Goal: Information Seeking & Learning: Check status

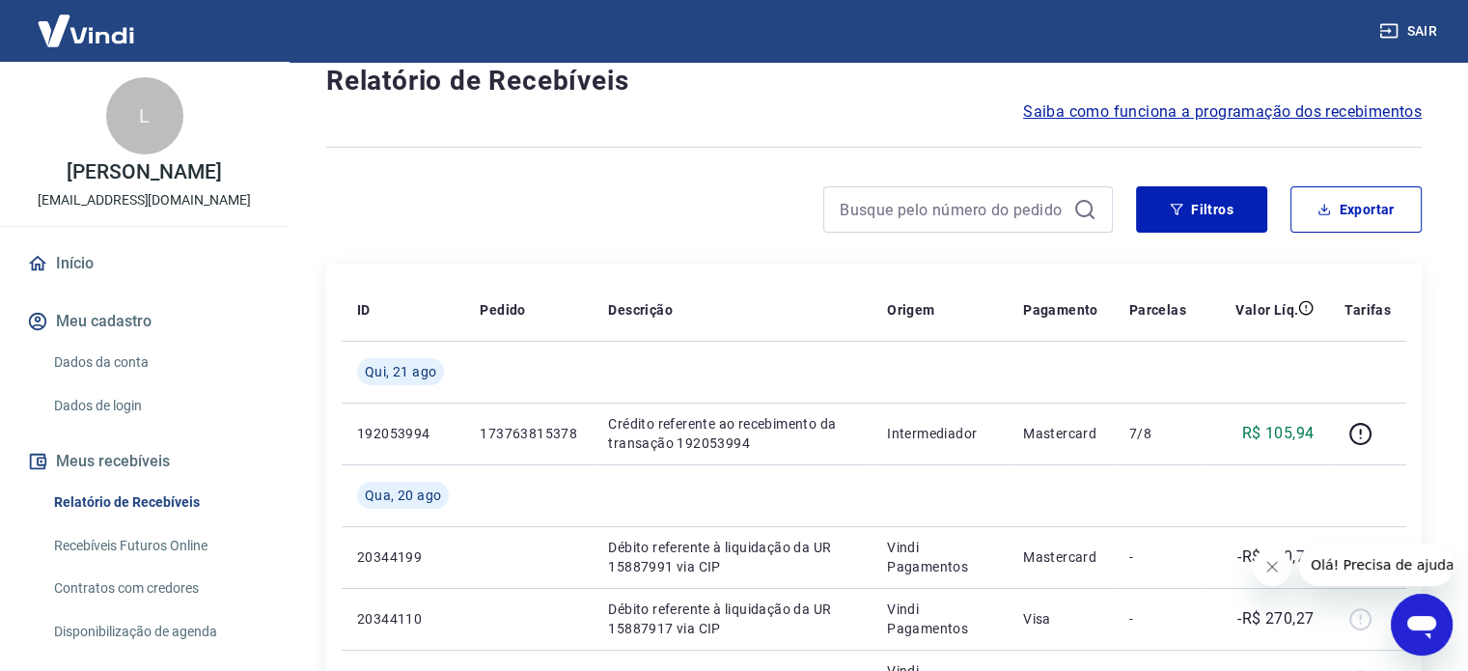
scroll to position [97, 0]
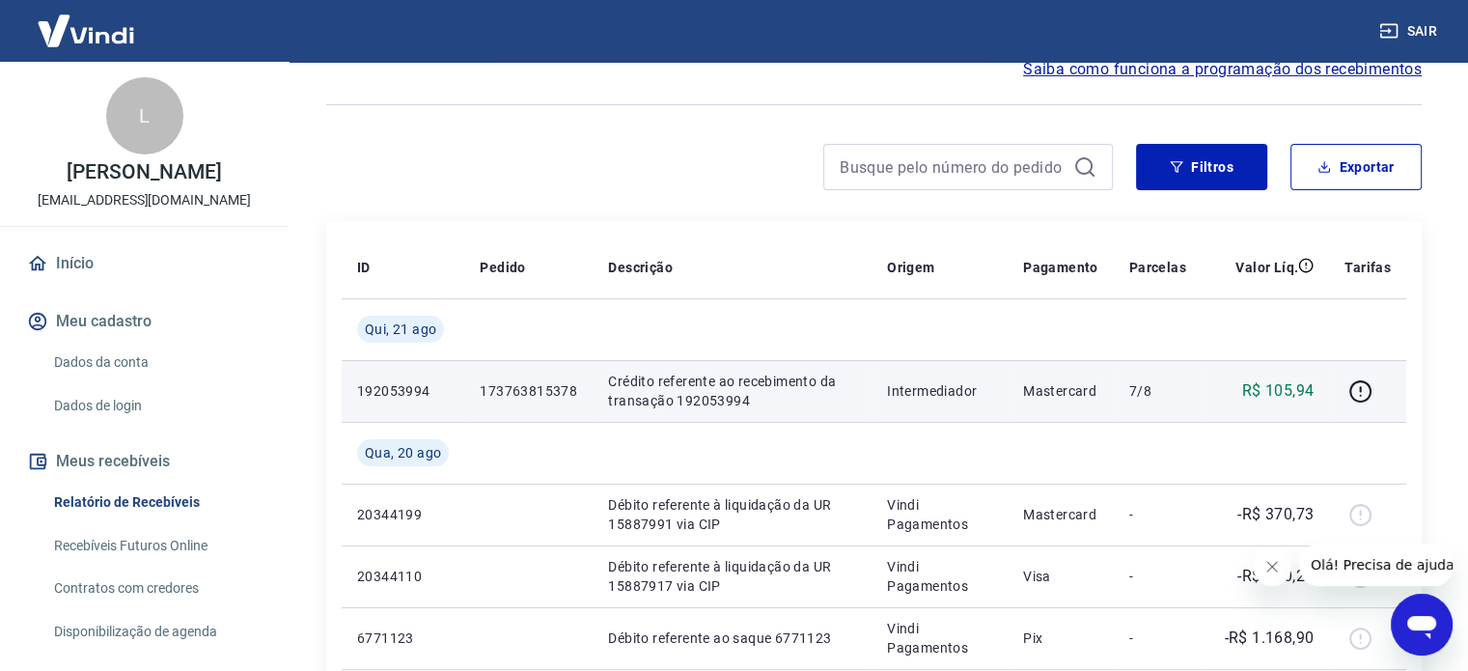
click at [376, 387] on p "192053994" at bounding box center [403, 390] width 92 height 19
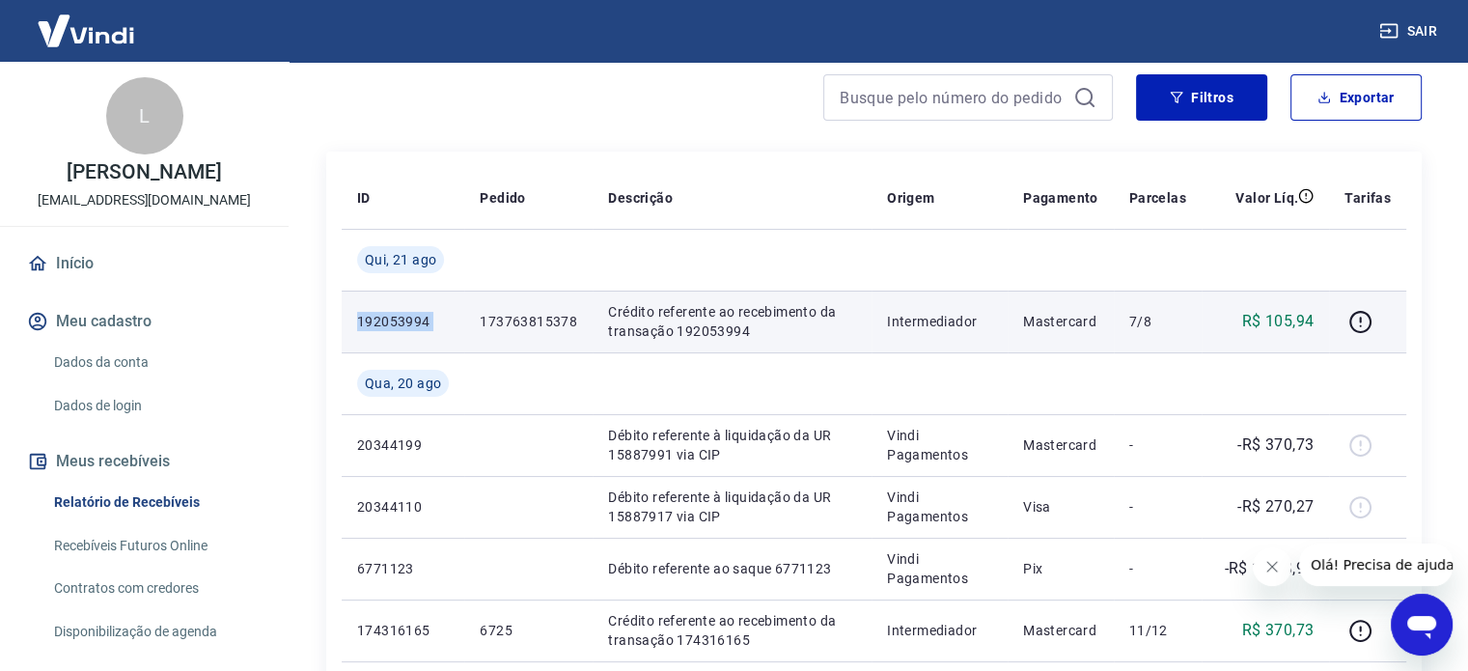
scroll to position [290, 0]
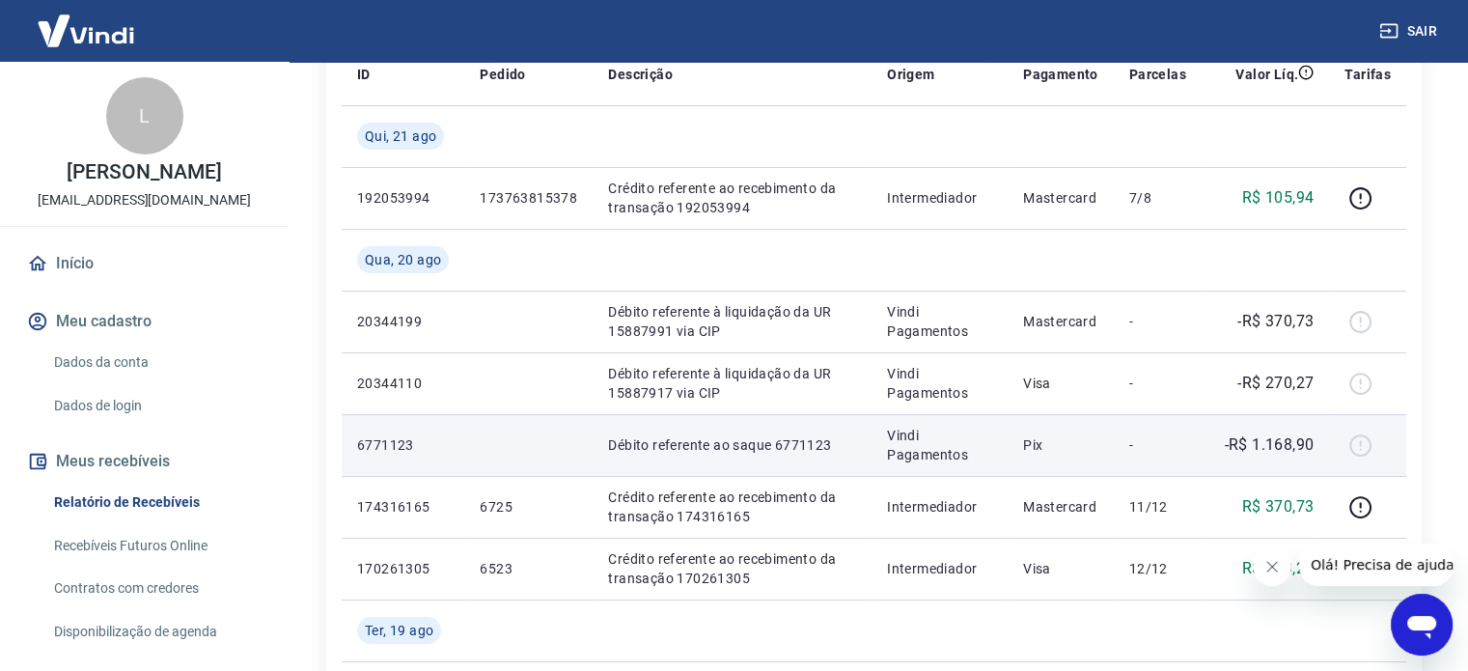
click at [394, 439] on p "6771123" at bounding box center [403, 444] width 92 height 19
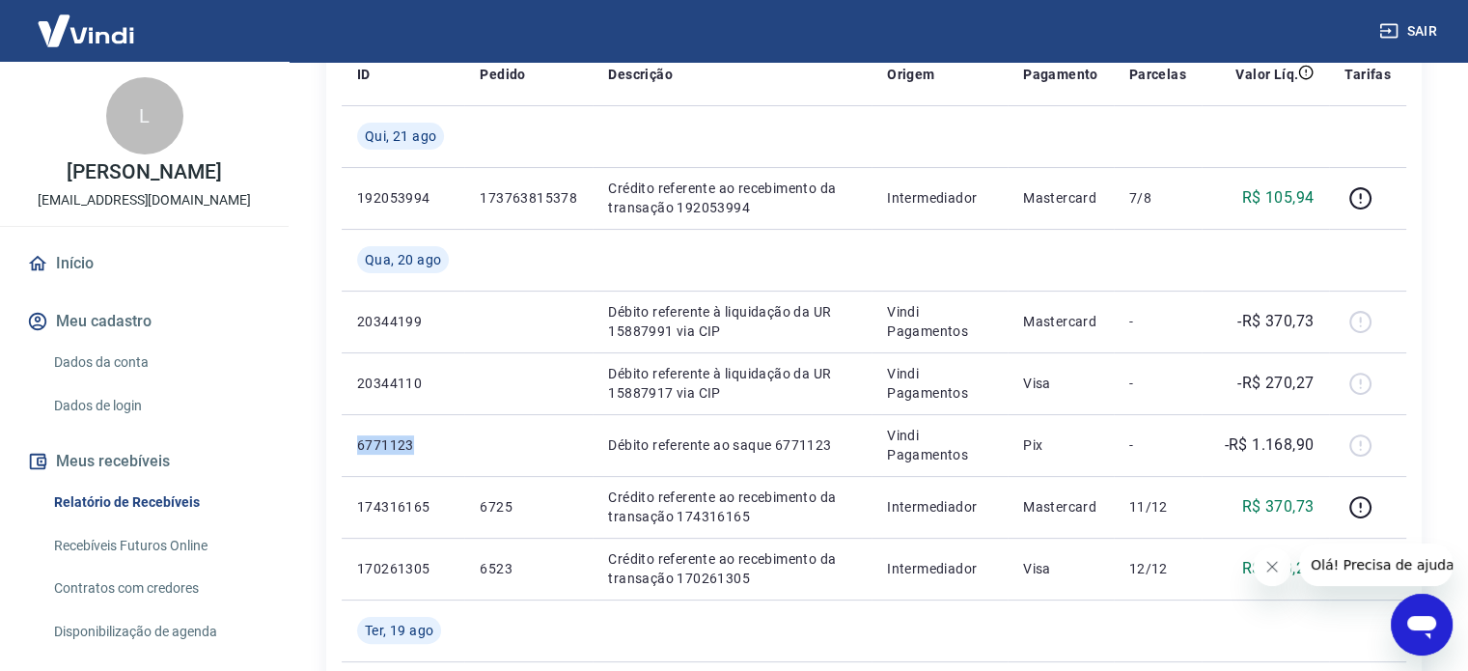
copy p "6771123"
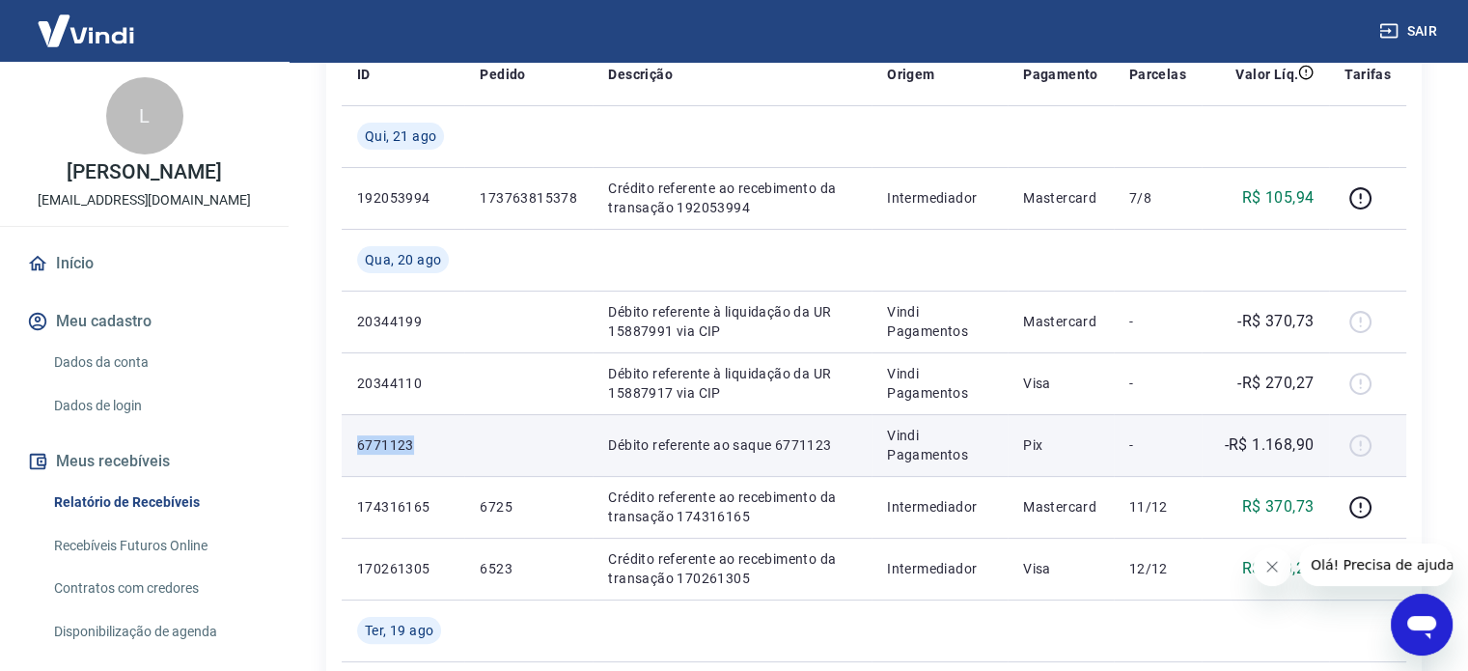
scroll to position [0, 0]
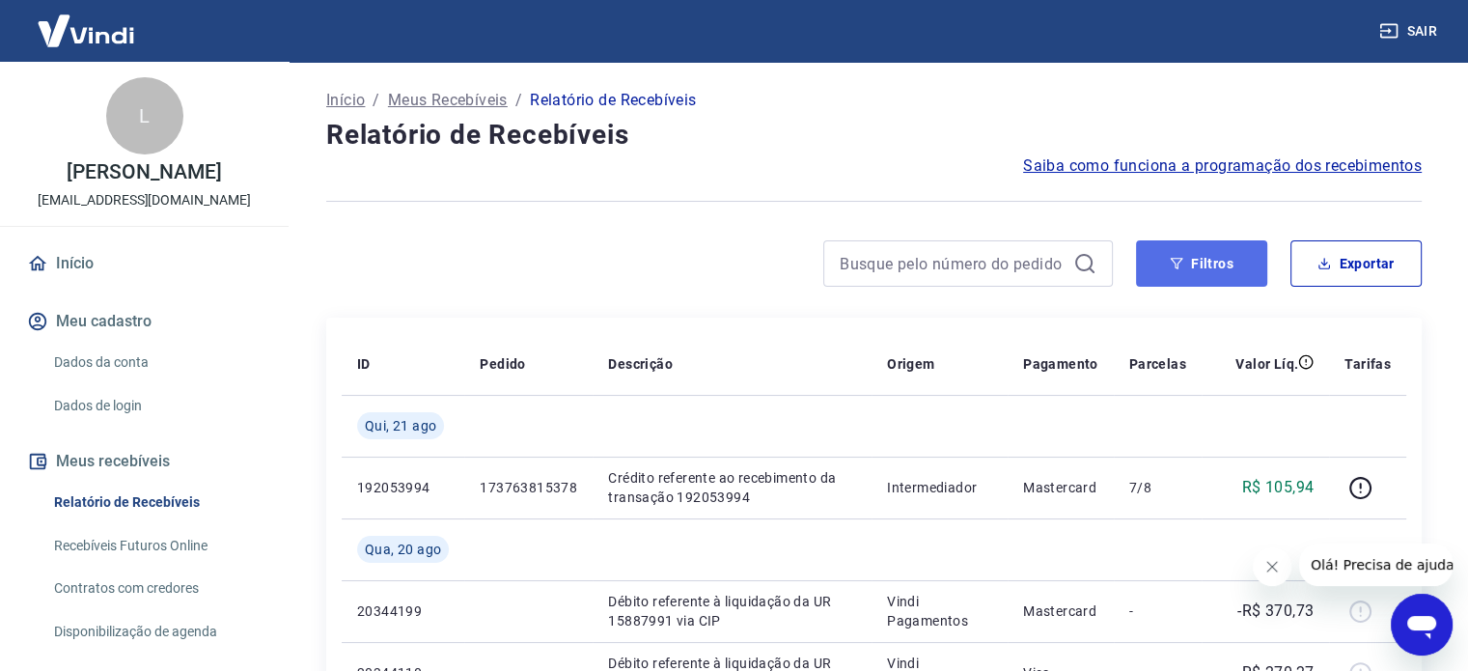
click at [1188, 259] on button "Filtros" at bounding box center [1201, 263] width 131 height 46
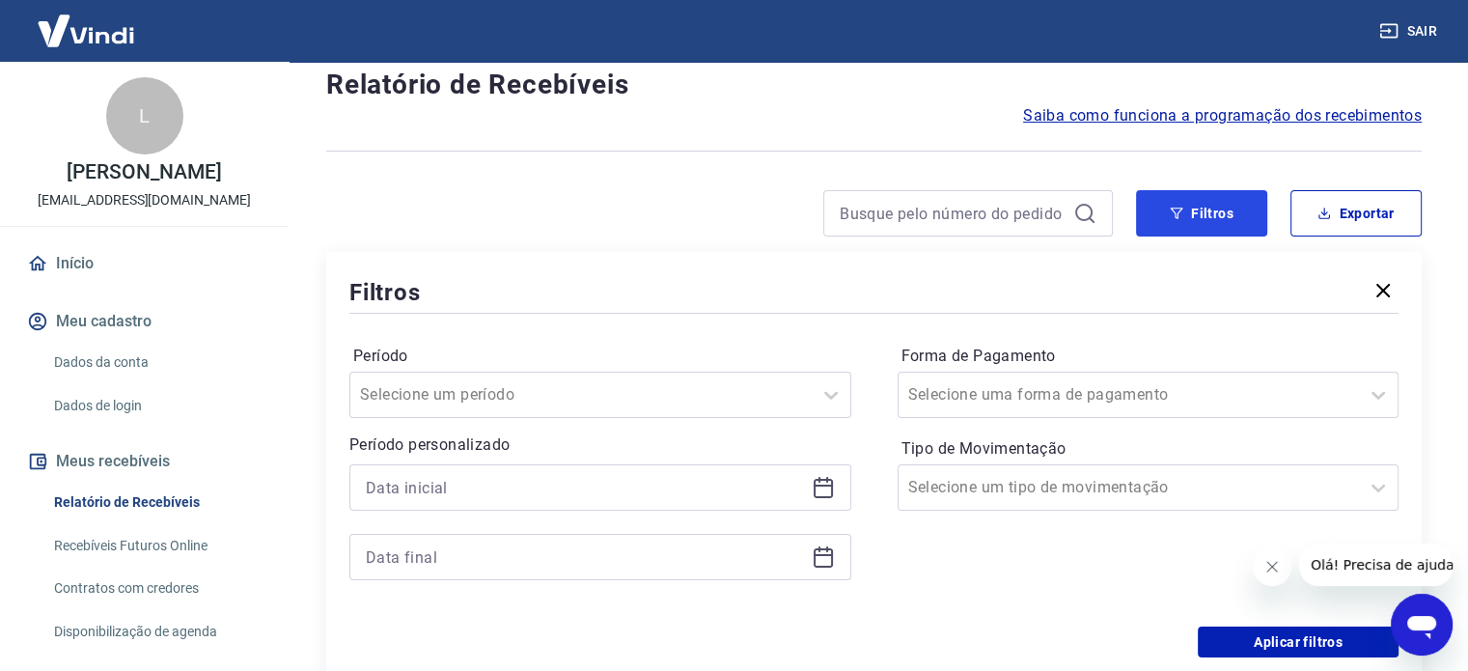
scroll to position [97, 0]
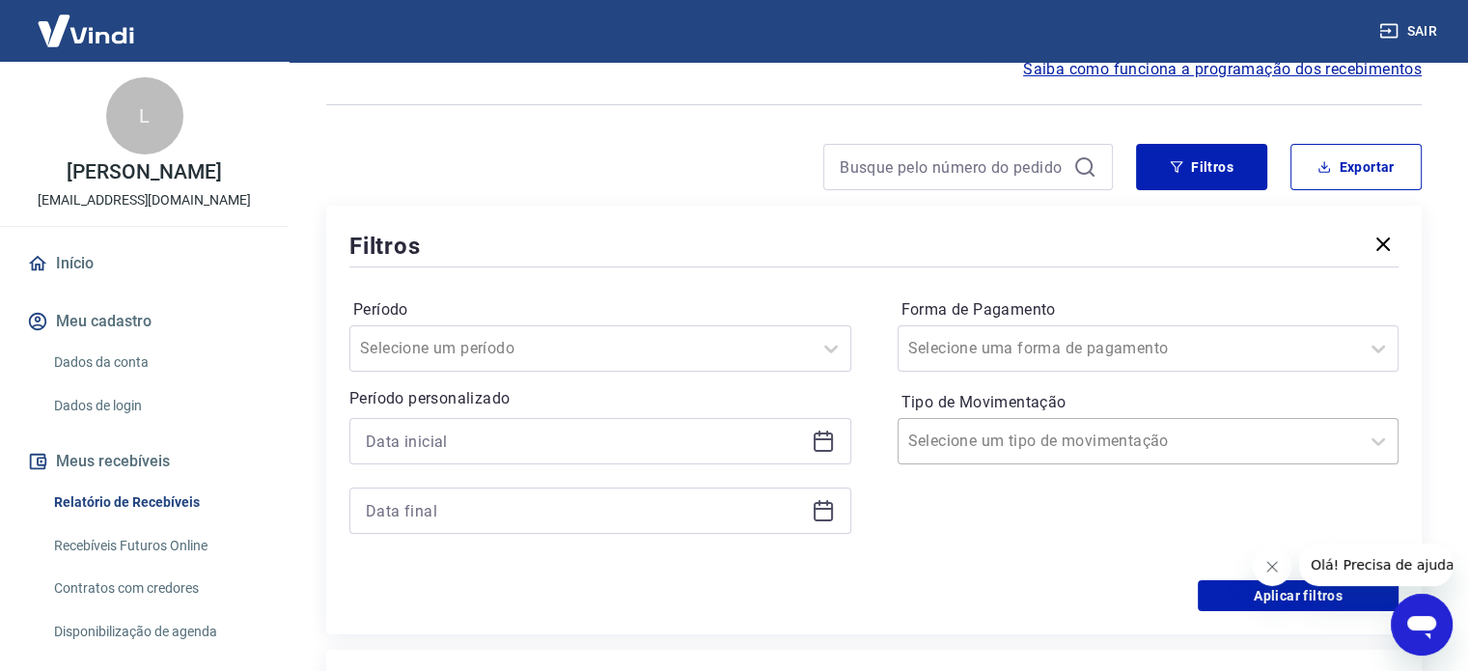
click at [993, 442] on input "Tipo de Movimentação" at bounding box center [1005, 441] width 195 height 23
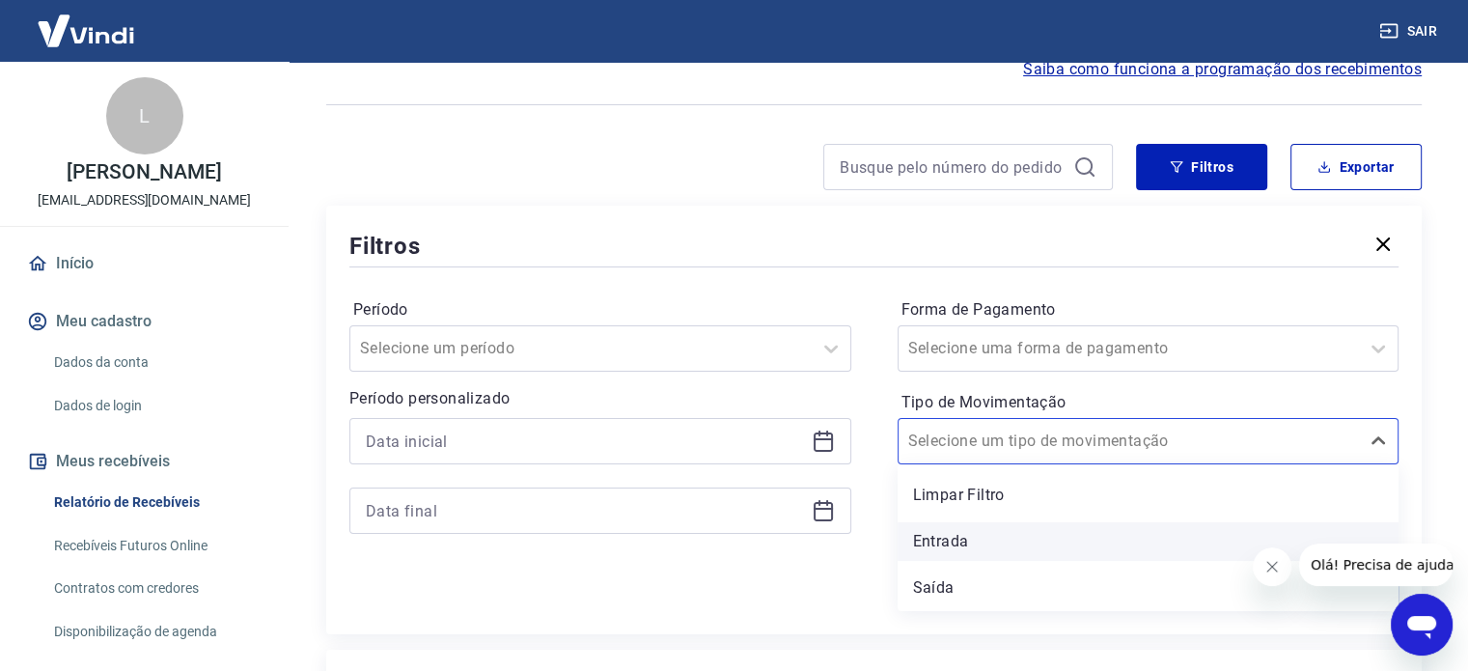
click at [942, 550] on div "Entrada" at bounding box center [1149, 541] width 502 height 39
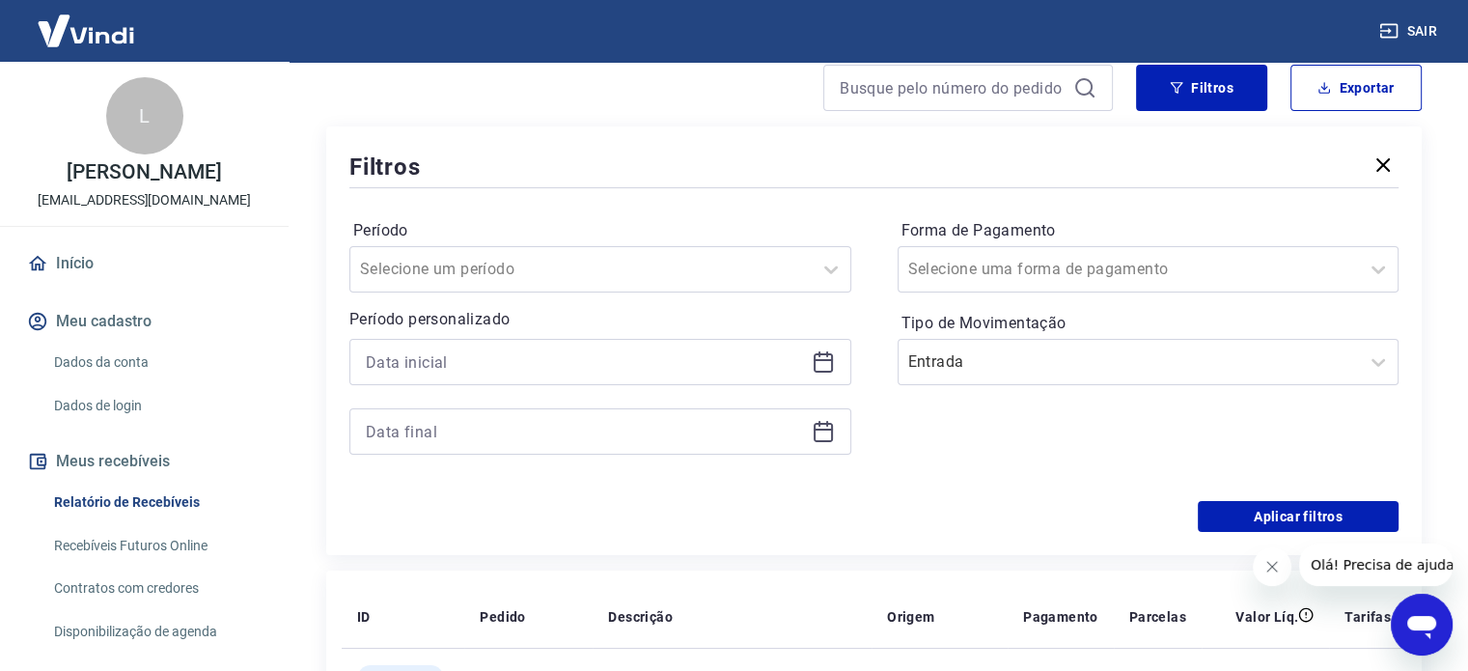
scroll to position [290, 0]
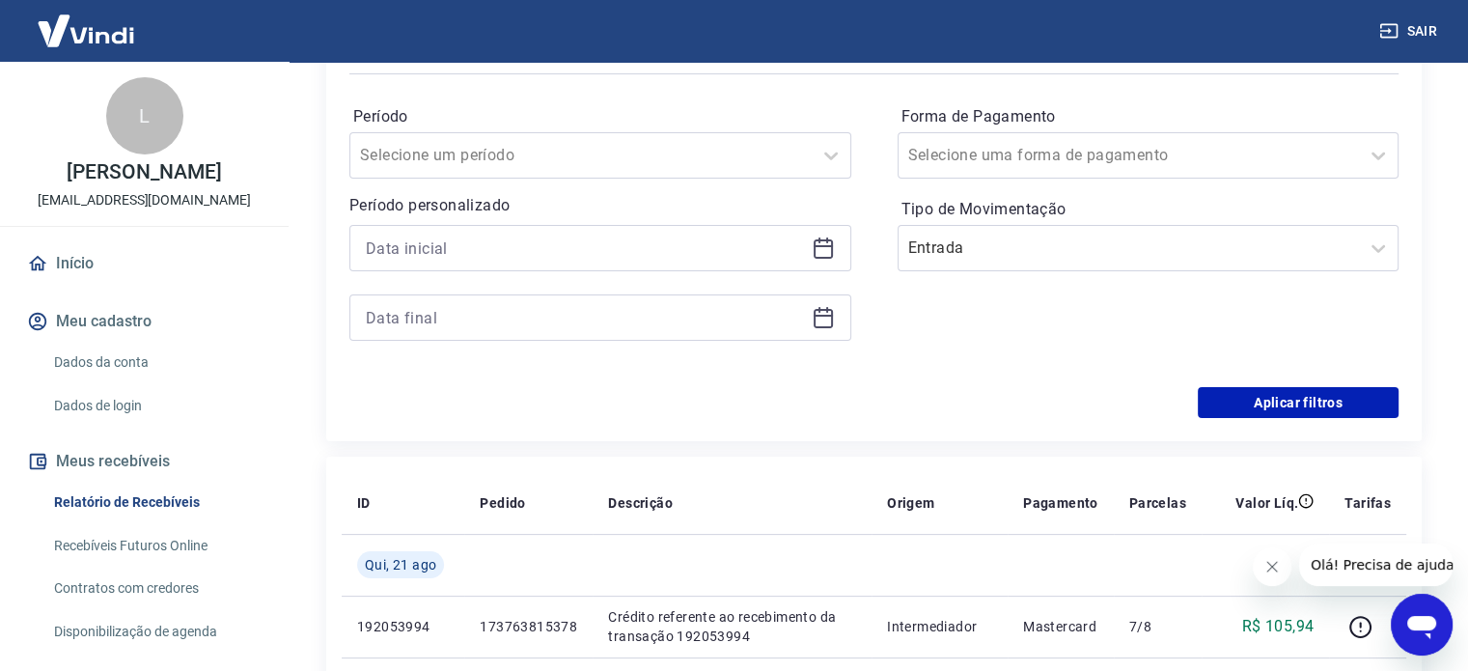
click at [1300, 379] on div "Período Selecione um período Período personalizado Forma de Pagamento Selecione…" at bounding box center [873, 232] width 1049 height 309
click at [1303, 397] on button "Aplicar filtros" at bounding box center [1298, 402] width 201 height 31
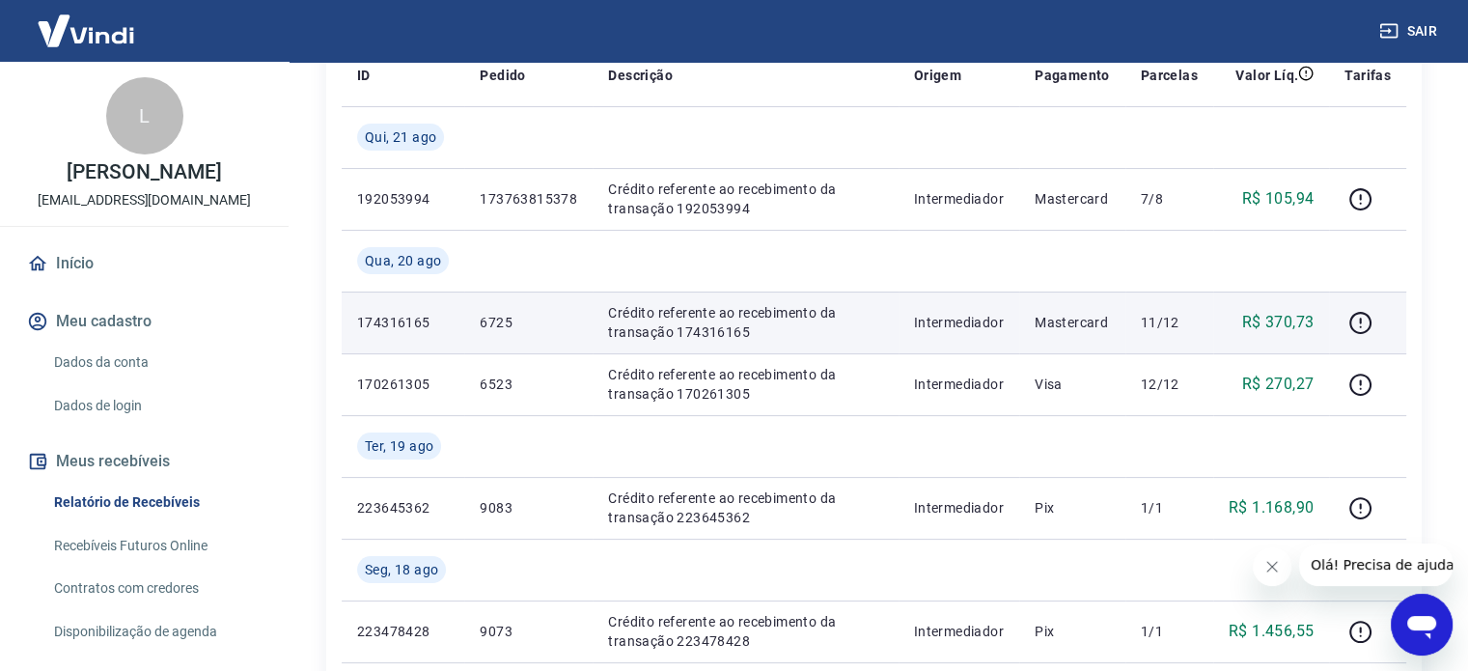
scroll to position [290, 0]
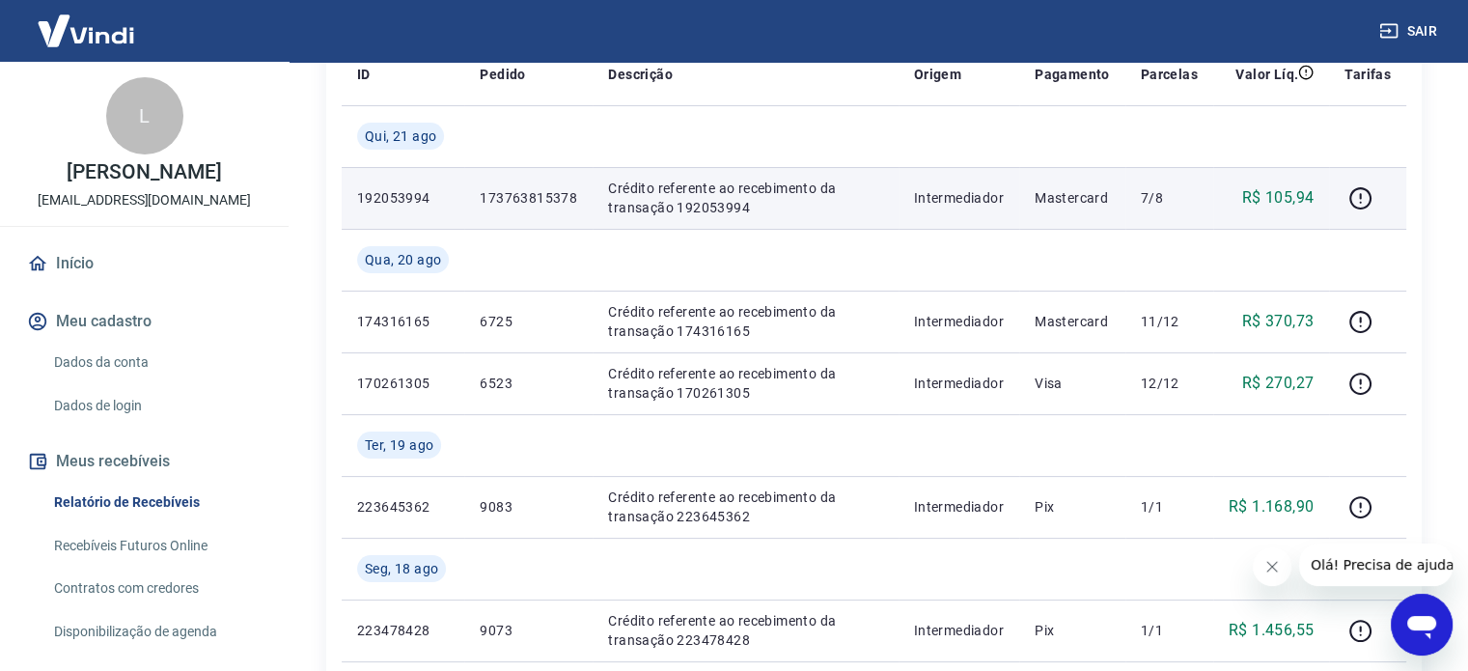
click at [408, 193] on p "192053994" at bounding box center [403, 197] width 92 height 19
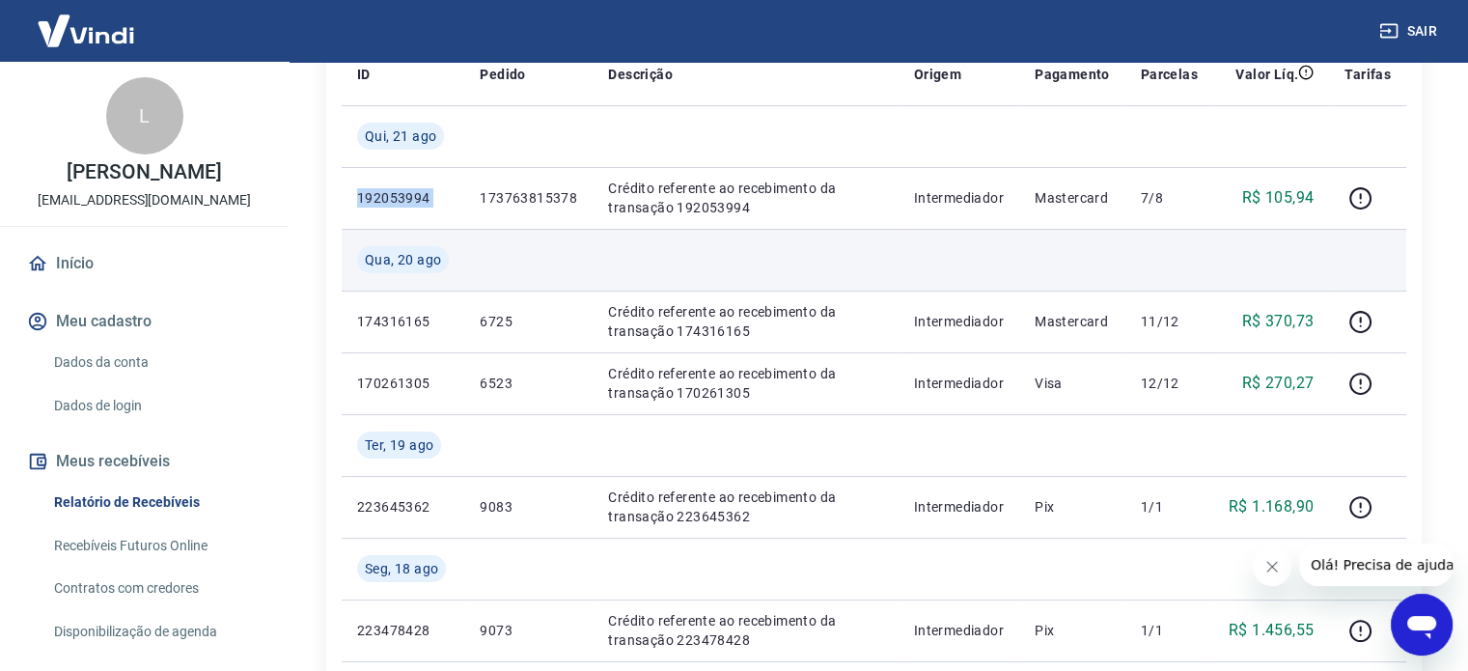
copy p "192053994"
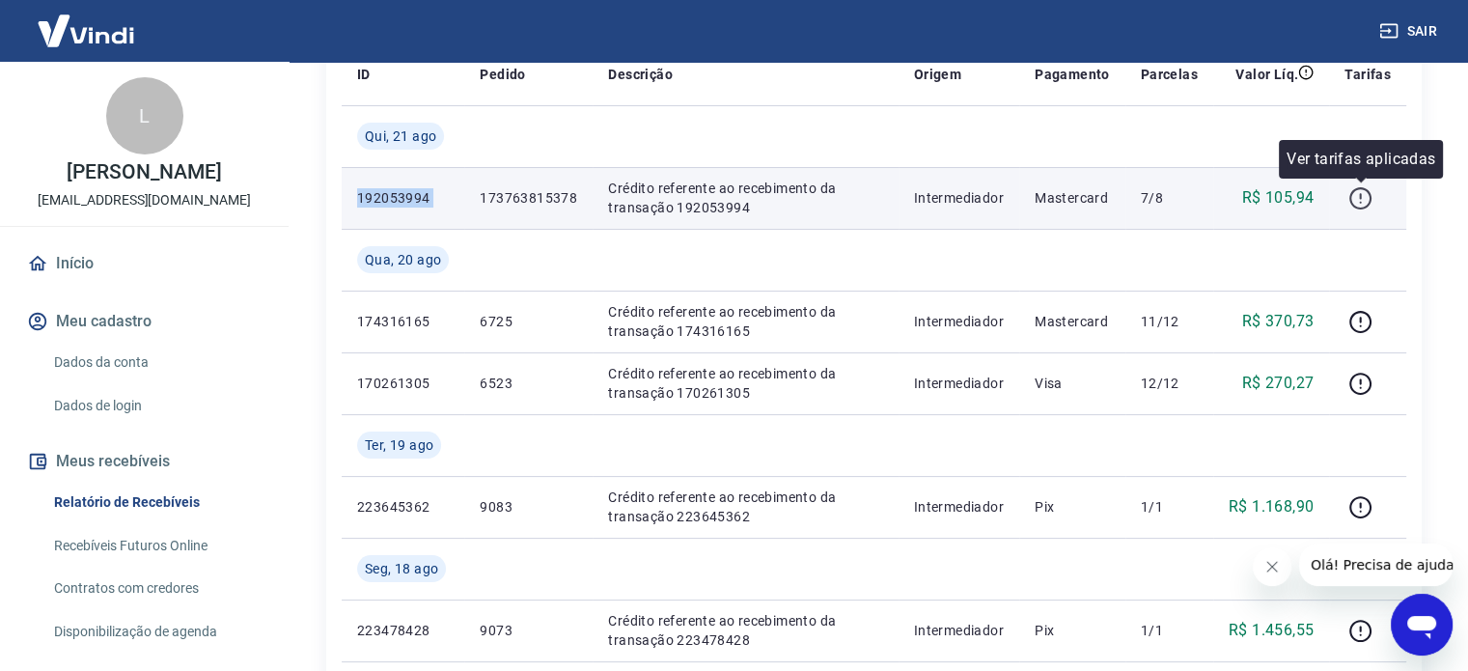
click at [1367, 201] on icon "button" at bounding box center [1361, 198] width 24 height 24
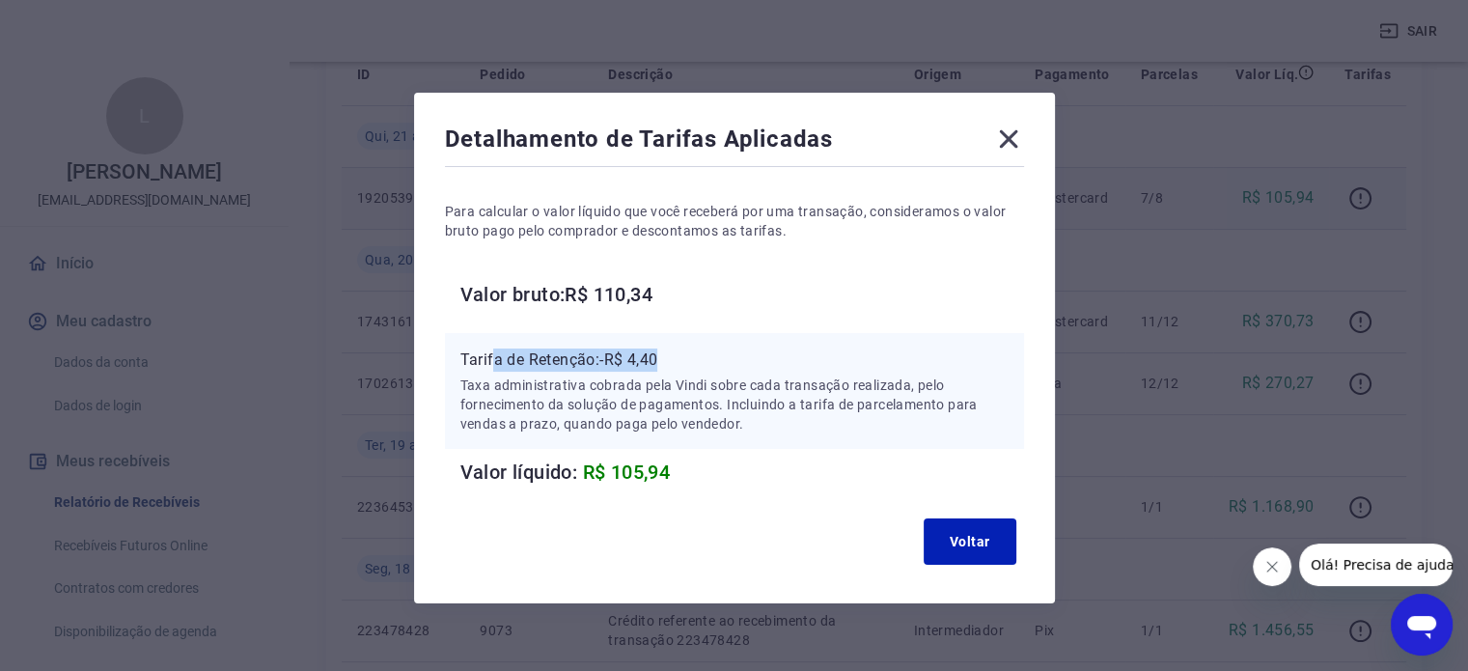
drag, startPoint x: 496, startPoint y: 362, endPoint x: 686, endPoint y: 357, distance: 190.2
click at [679, 371] on p "Tarifa de Retenção: -R$ 4,40" at bounding box center [734, 359] width 548 height 23
click at [686, 357] on p "Tarifa de Retenção: -R$ 4,40" at bounding box center [734, 359] width 548 height 23
click at [1006, 142] on icon at bounding box center [1008, 139] width 18 height 18
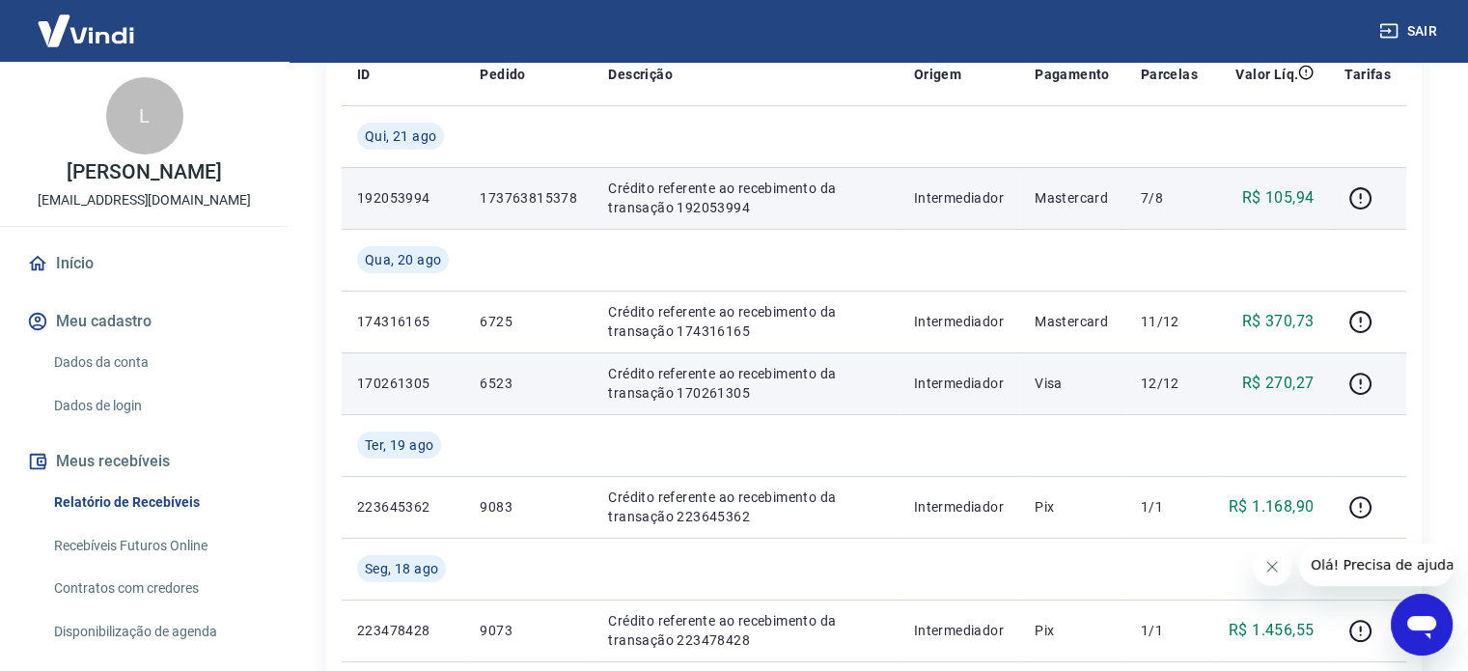
scroll to position [193, 0]
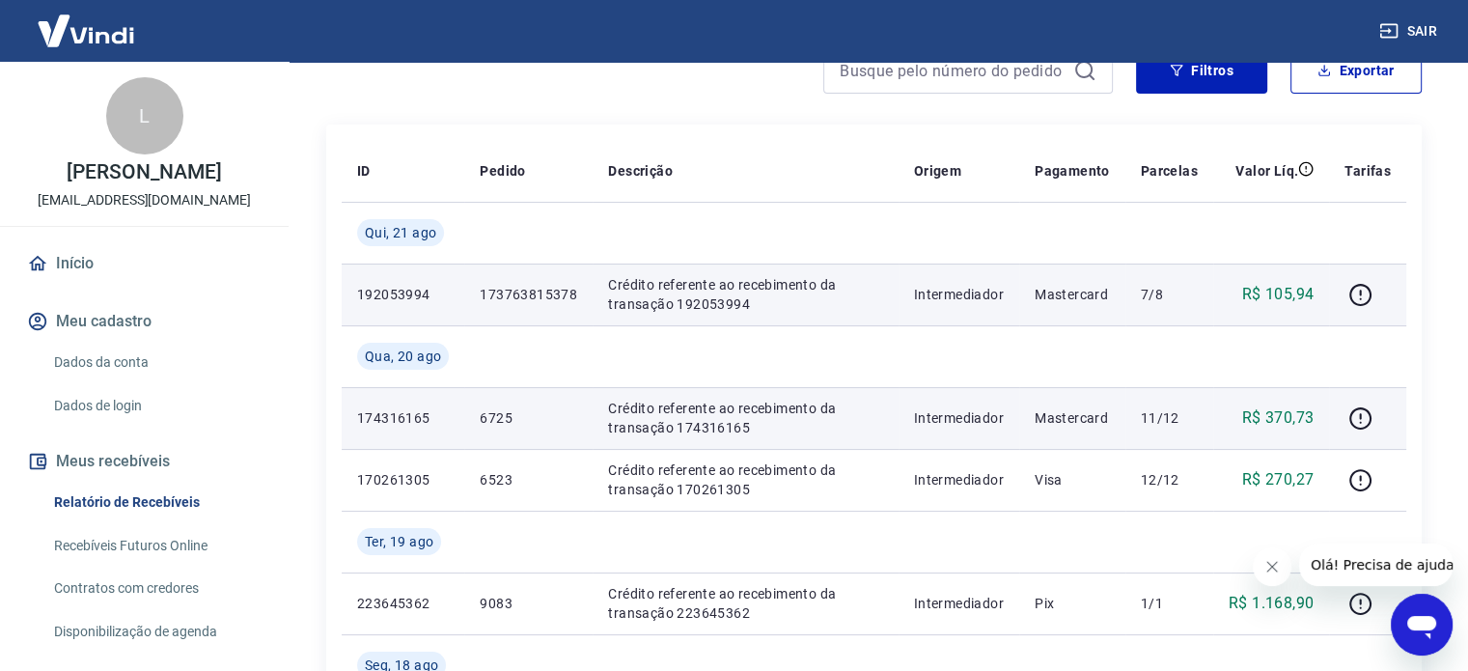
click at [368, 422] on p "174316165" at bounding box center [403, 417] width 92 height 19
copy p "174316165"
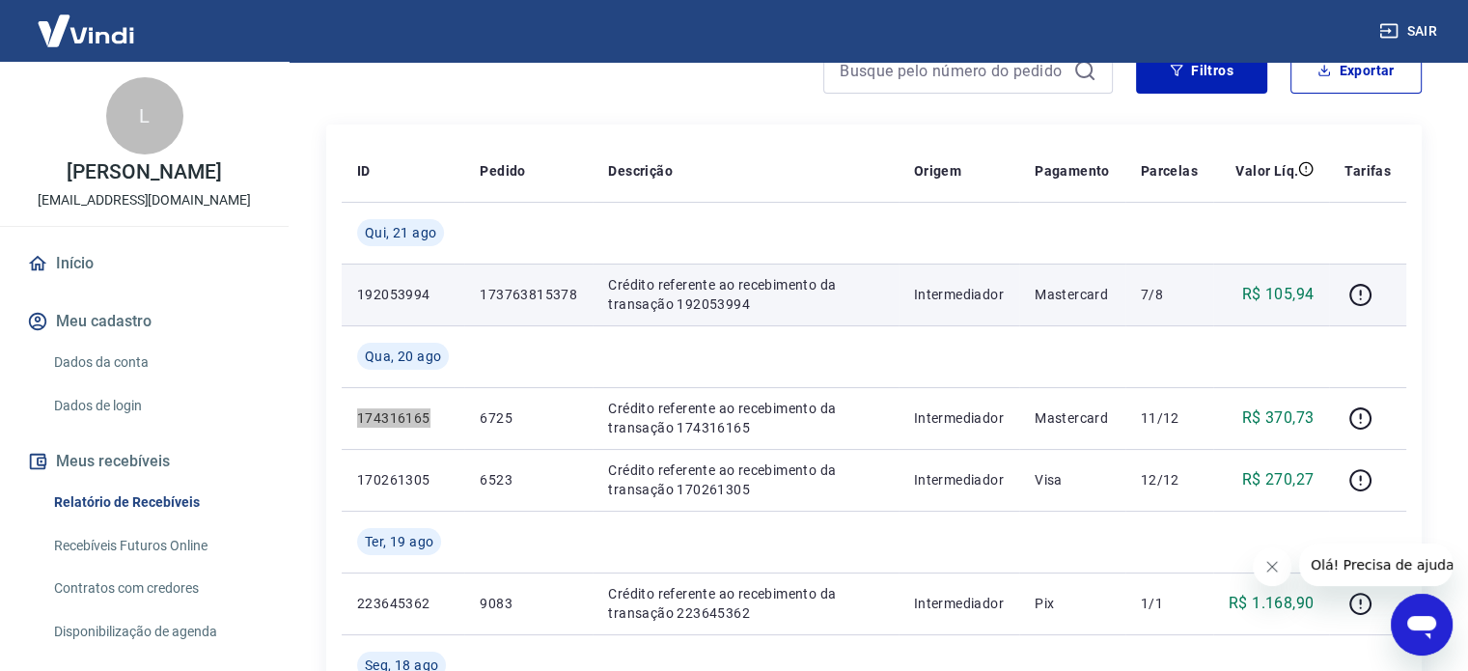
scroll to position [0, 0]
